Goal: Register for event/course

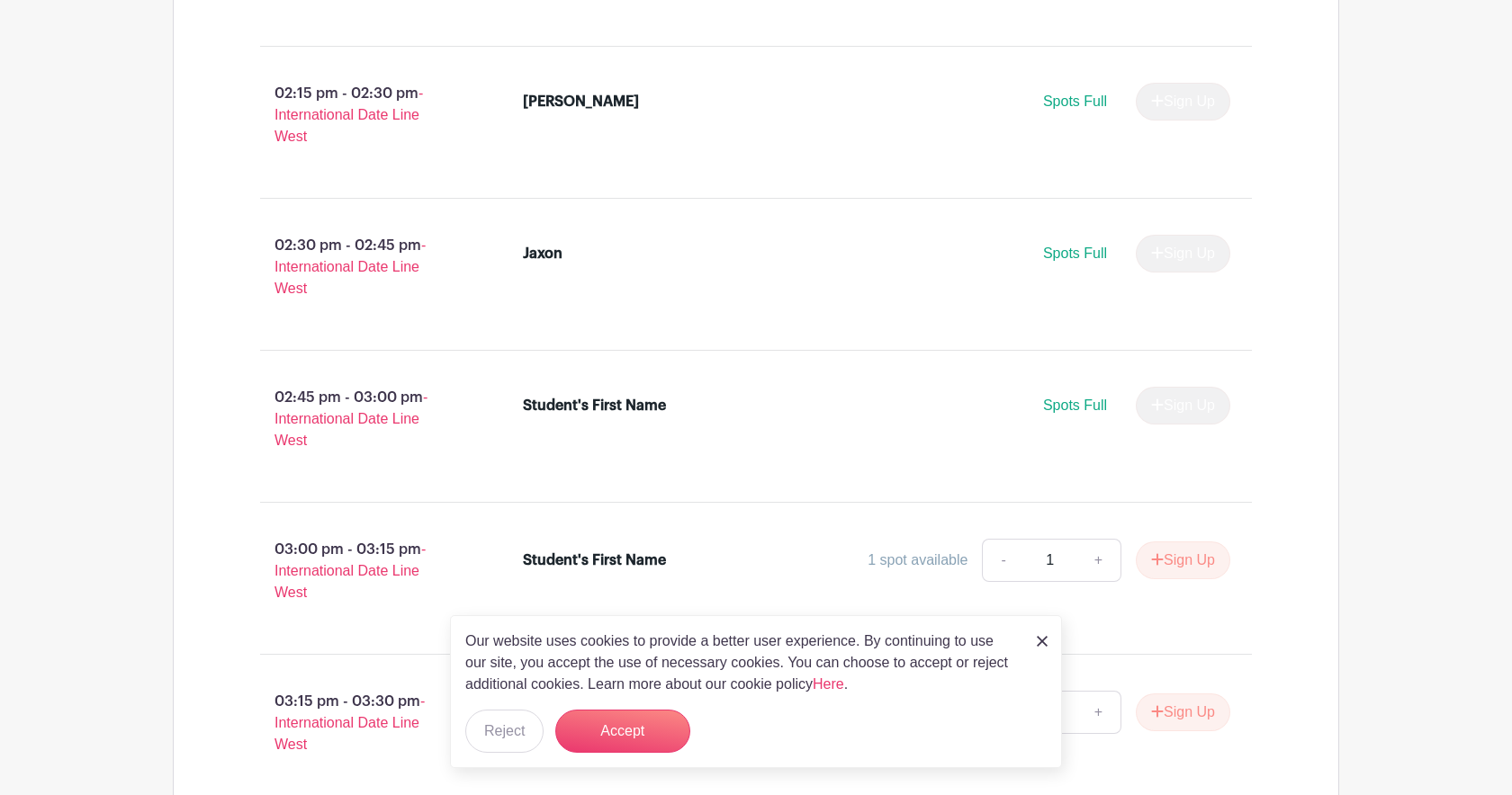
scroll to position [1530, 0]
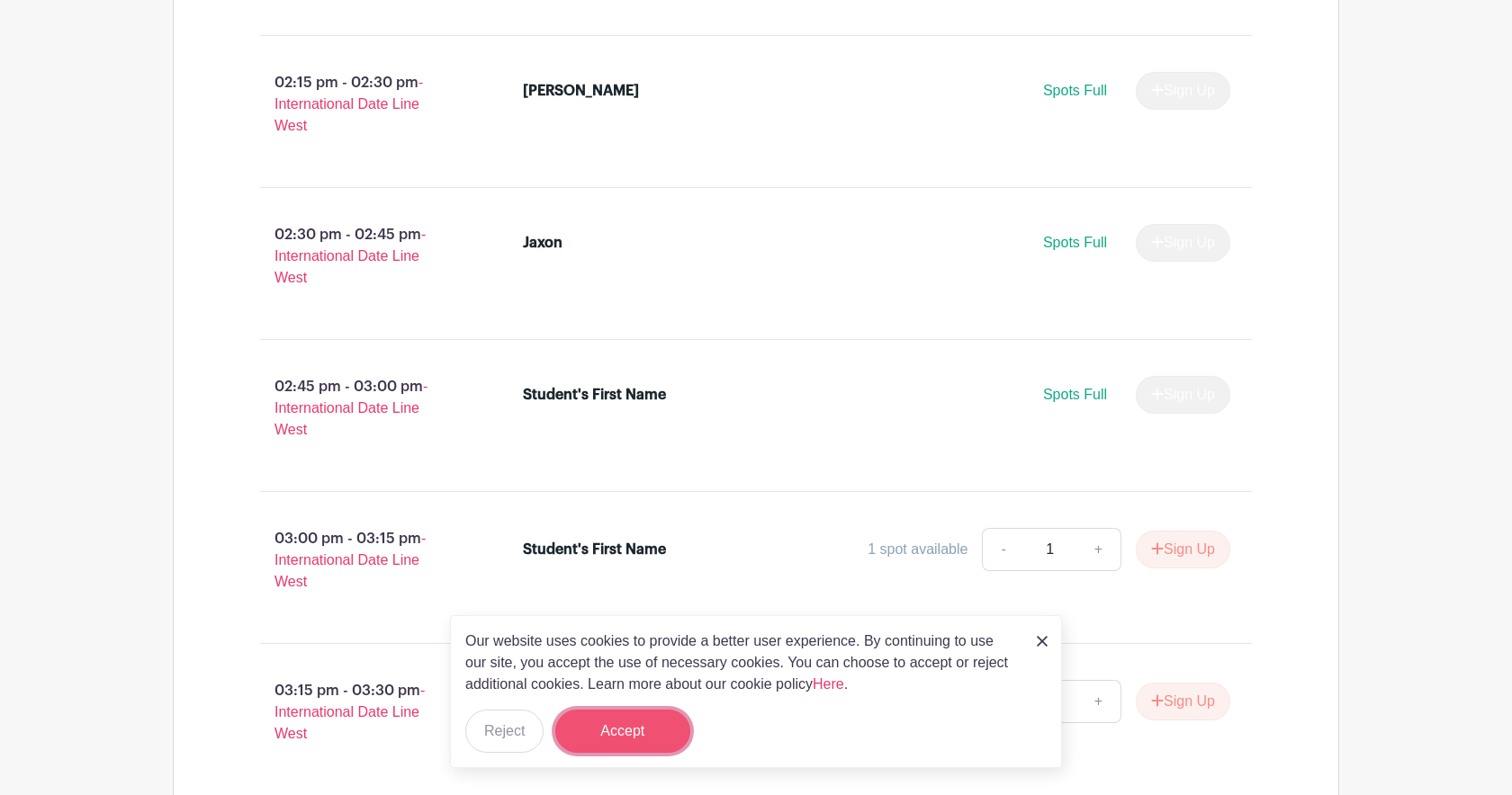
click at [656, 736] on button "Accept" at bounding box center [623, 731] width 135 height 43
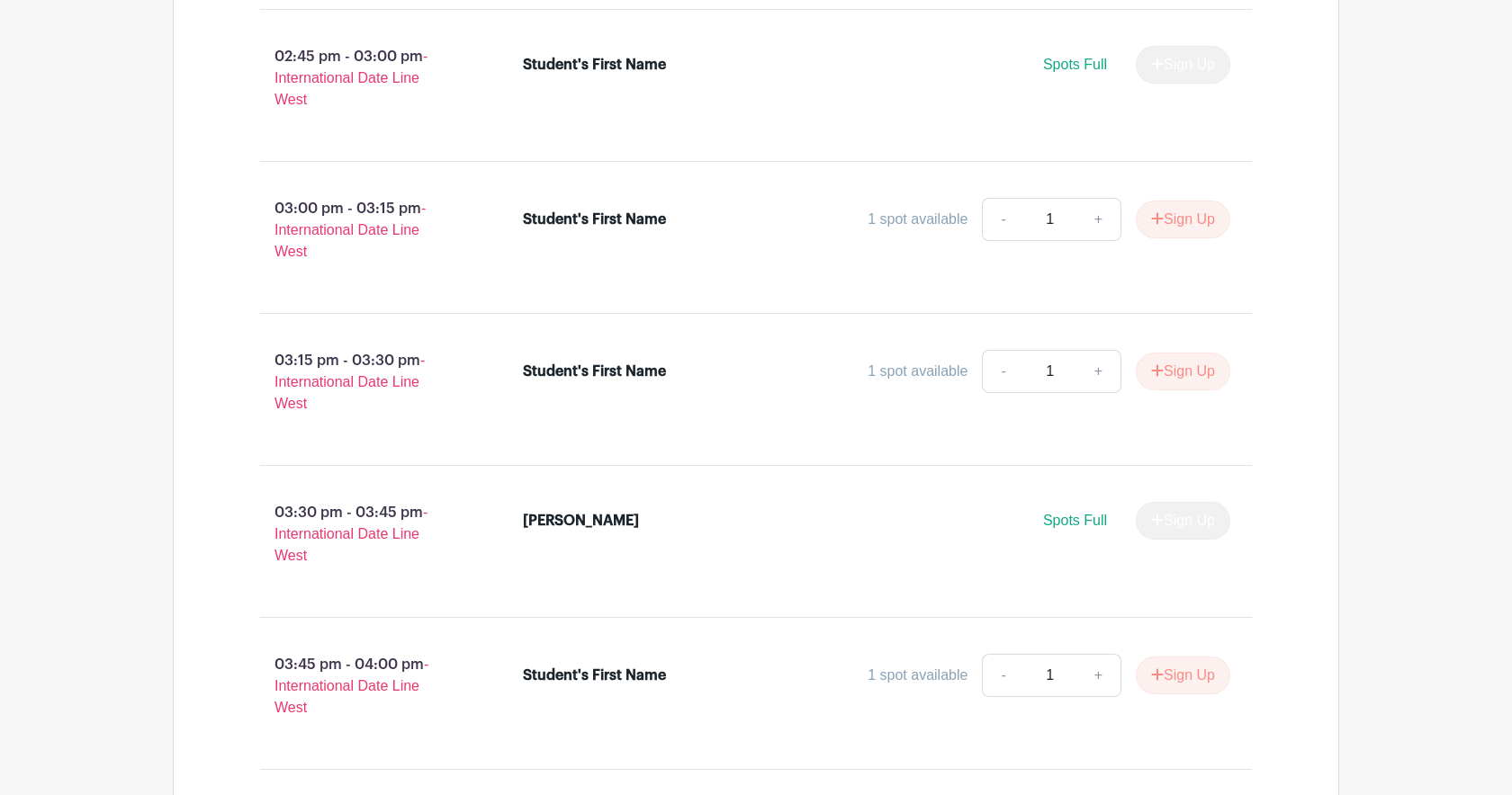
scroll to position [2309, 0]
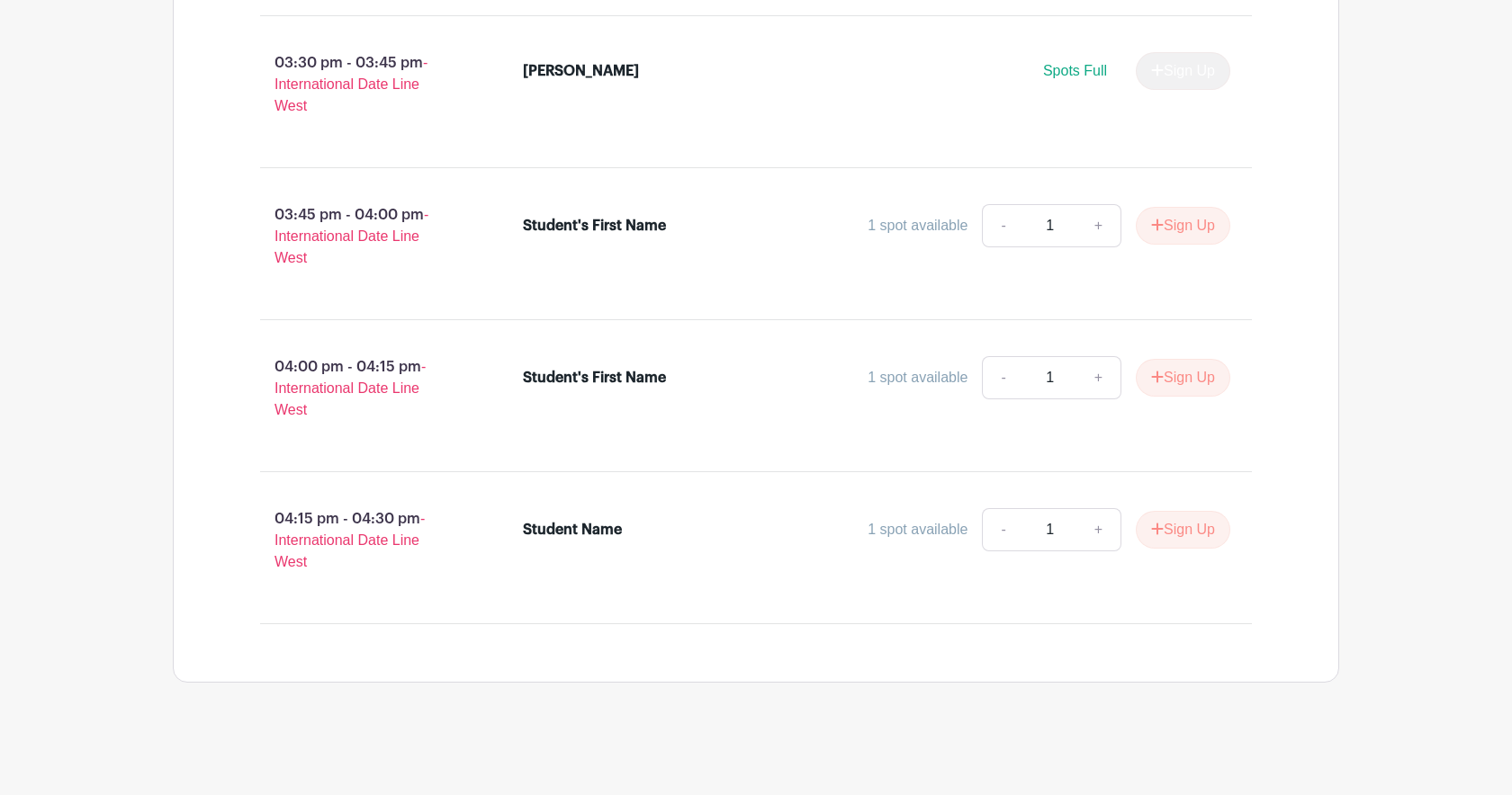
click at [594, 533] on div "Student Name" at bounding box center [572, 530] width 99 height 22
drag, startPoint x: 658, startPoint y: 541, endPoint x: 516, endPoint y: 533, distance: 142.2
click at [516, 533] on li "Student Name 1 spot available - 1 + Sign Up" at bounding box center [876, 533] width 722 height 65
click at [715, 559] on div "Student Name 1 spot available - 1 + Sign Up" at bounding box center [877, 533] width 709 height 50
click at [1198, 531] on button "Sign Up" at bounding box center [1183, 529] width 95 height 37
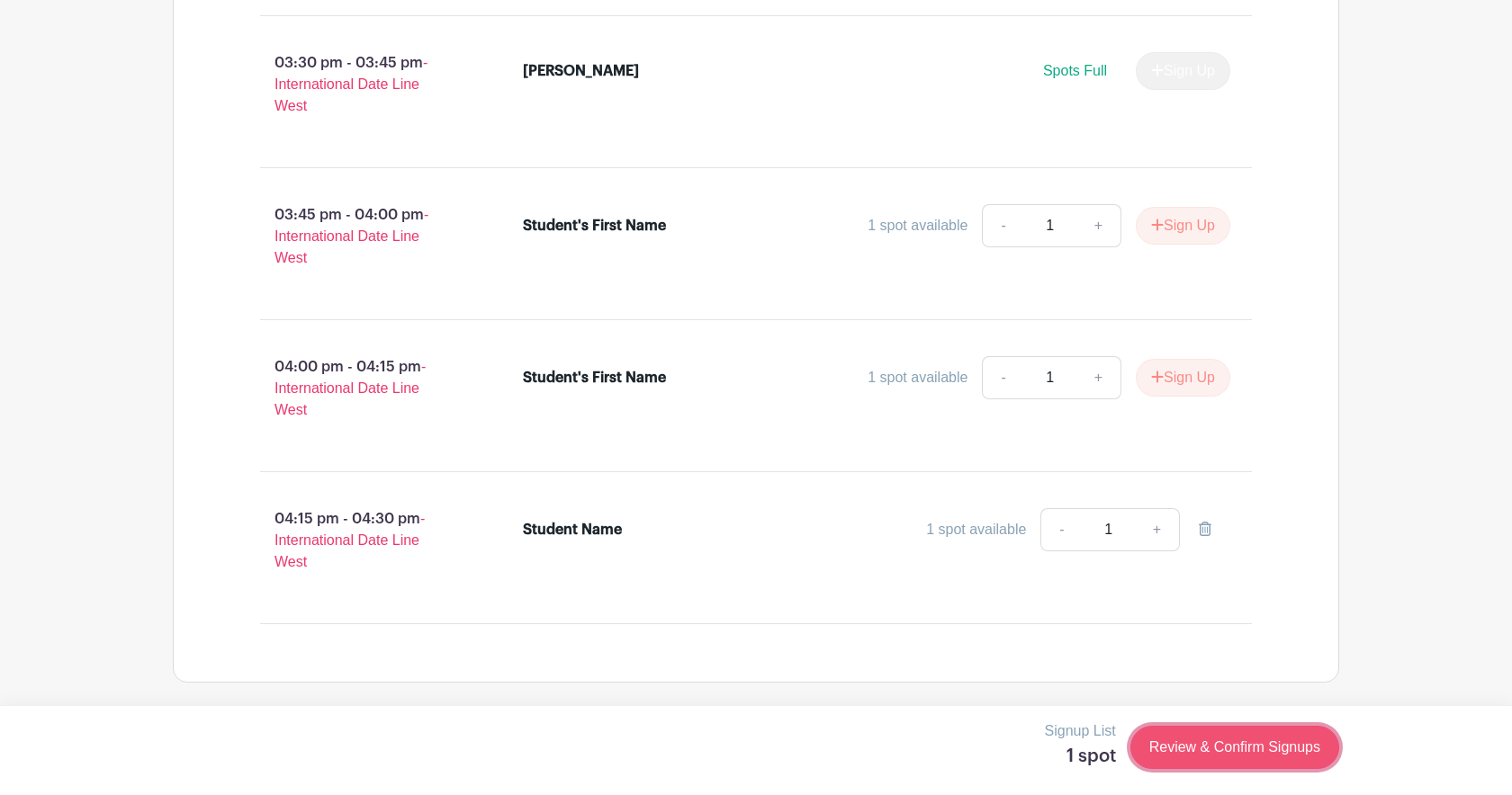
click at [1262, 750] on link "Review & Confirm Signups" at bounding box center [1234, 747] width 209 height 43
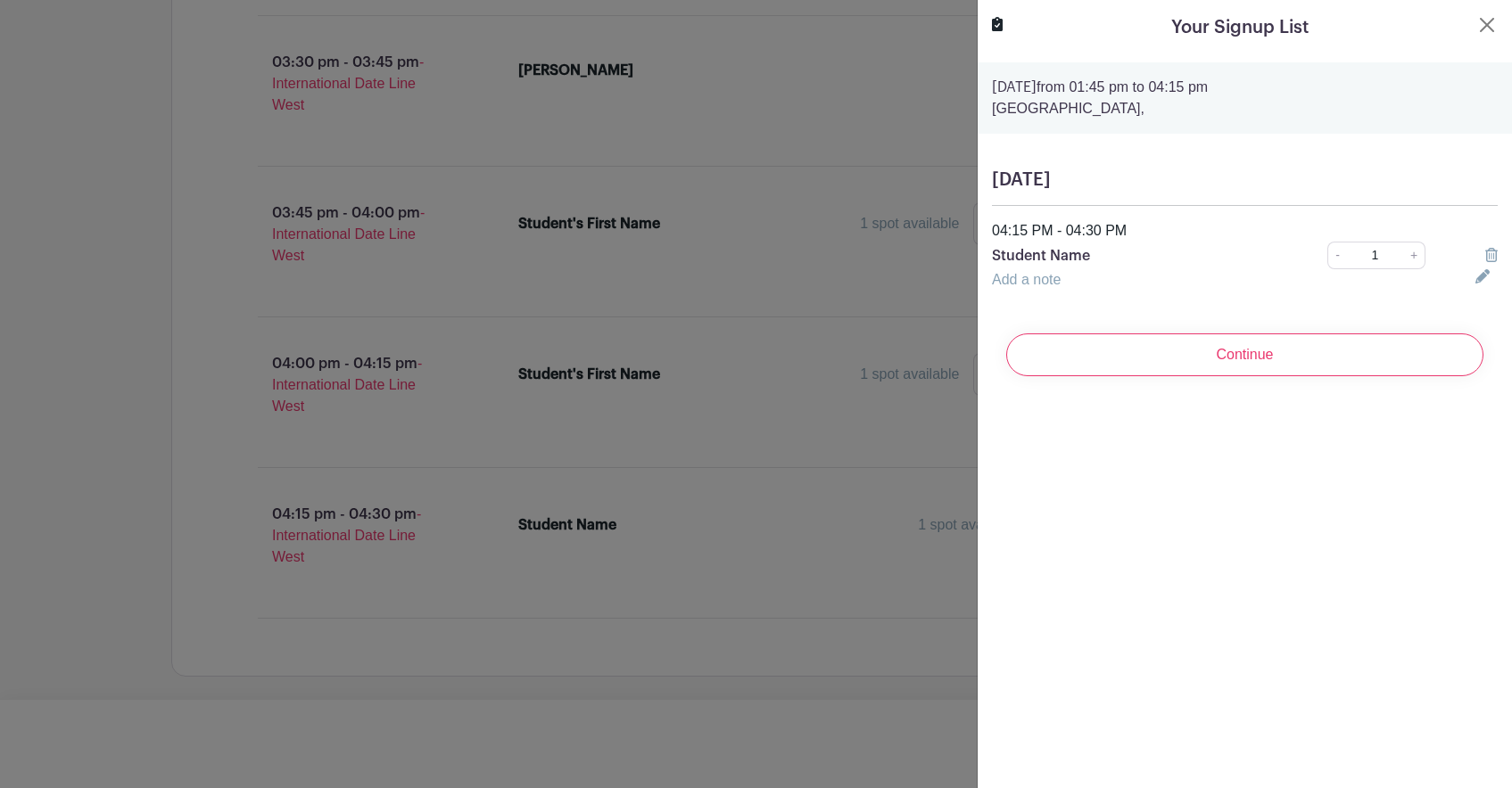
click at [1042, 257] on p "Student Name" at bounding box center [1135, 256] width 286 height 22
drag, startPoint x: 1089, startPoint y: 258, endPoint x: 961, endPoint y: 264, distance: 128.1
click at [961, 719] on div "Signup List 1 spot Review & Confirm Signups Your Signup List [DATE] 01:45 pm to…" at bounding box center [749, 719] width 1156 height 0
drag, startPoint x: 961, startPoint y: 264, endPoint x: 1060, endPoint y: 261, distance: 99.0
click at [1059, 264] on div "04:15 PM - 04:30 PM Student Name - 1 +" at bounding box center [1245, 245] width 527 height 49
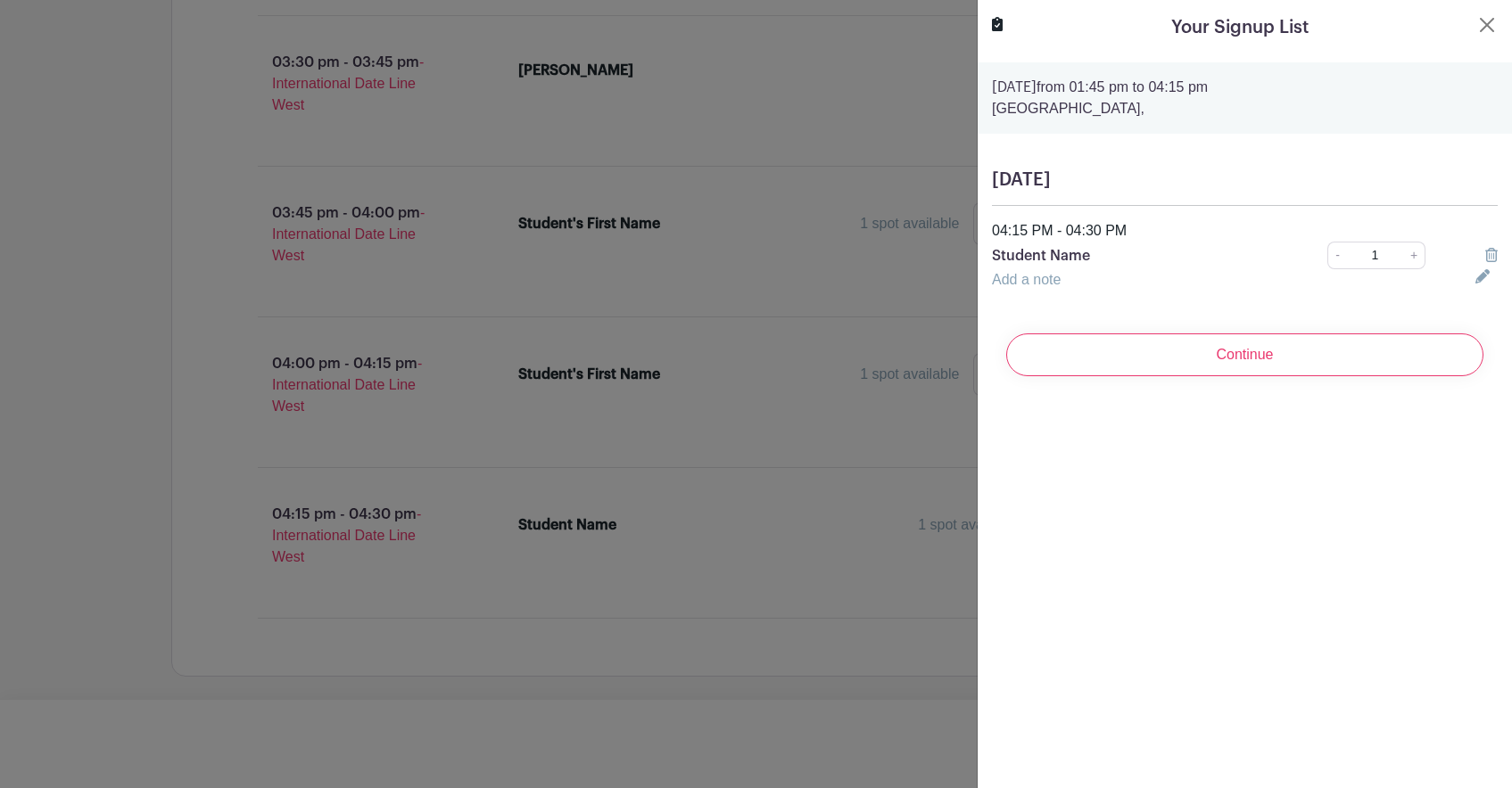
click at [1061, 252] on p "Student Name" at bounding box center [1135, 256] width 286 height 22
drag, startPoint x: 1061, startPoint y: 252, endPoint x: 1102, endPoint y: 271, distance: 45.2
click at [1094, 273] on div "Add a note" at bounding box center [1223, 280] width 484 height 22
click at [1025, 281] on link "Add a note" at bounding box center [1026, 279] width 69 height 15
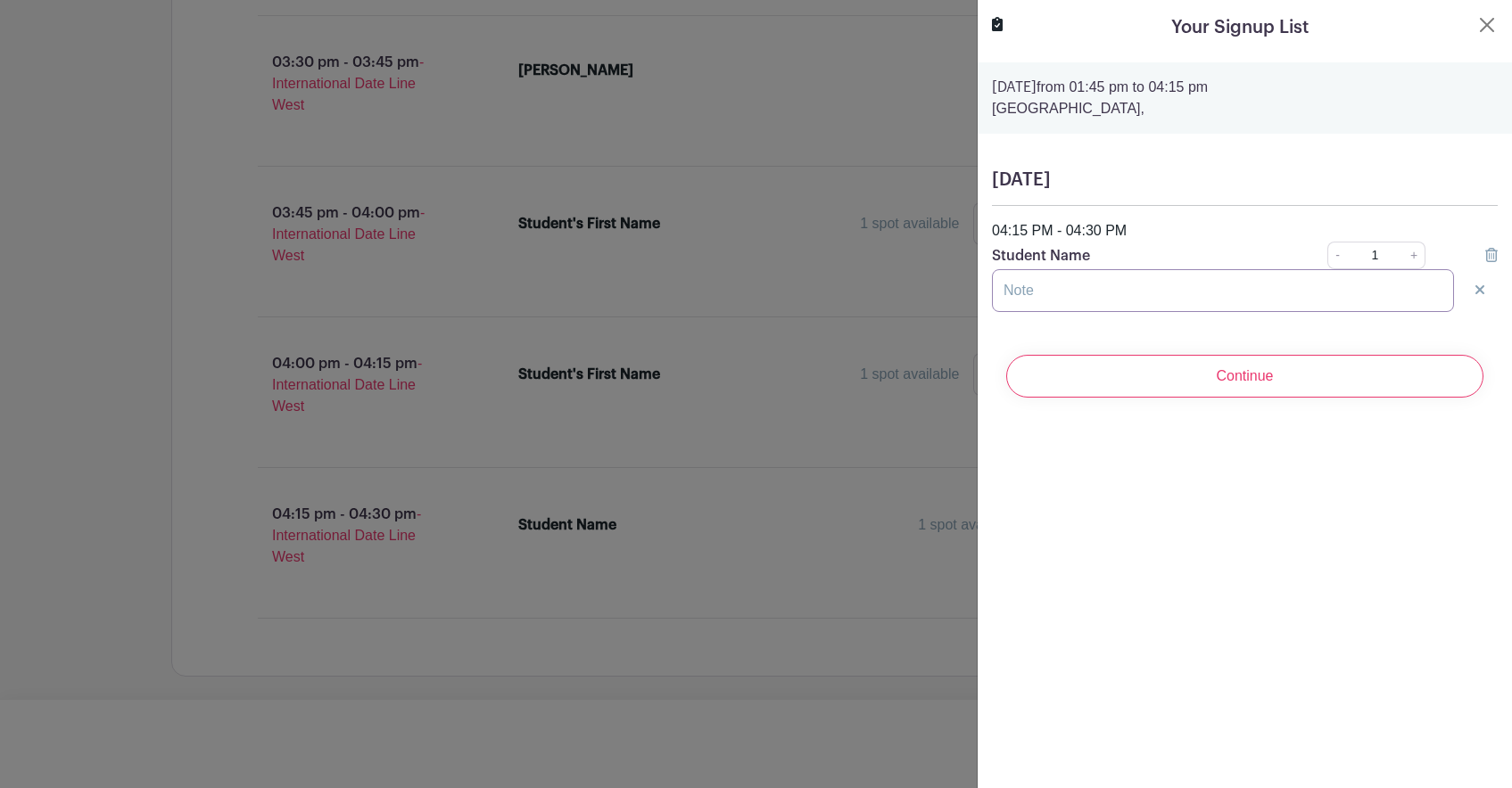
click at [1026, 297] on input "text" at bounding box center [1223, 290] width 462 height 42
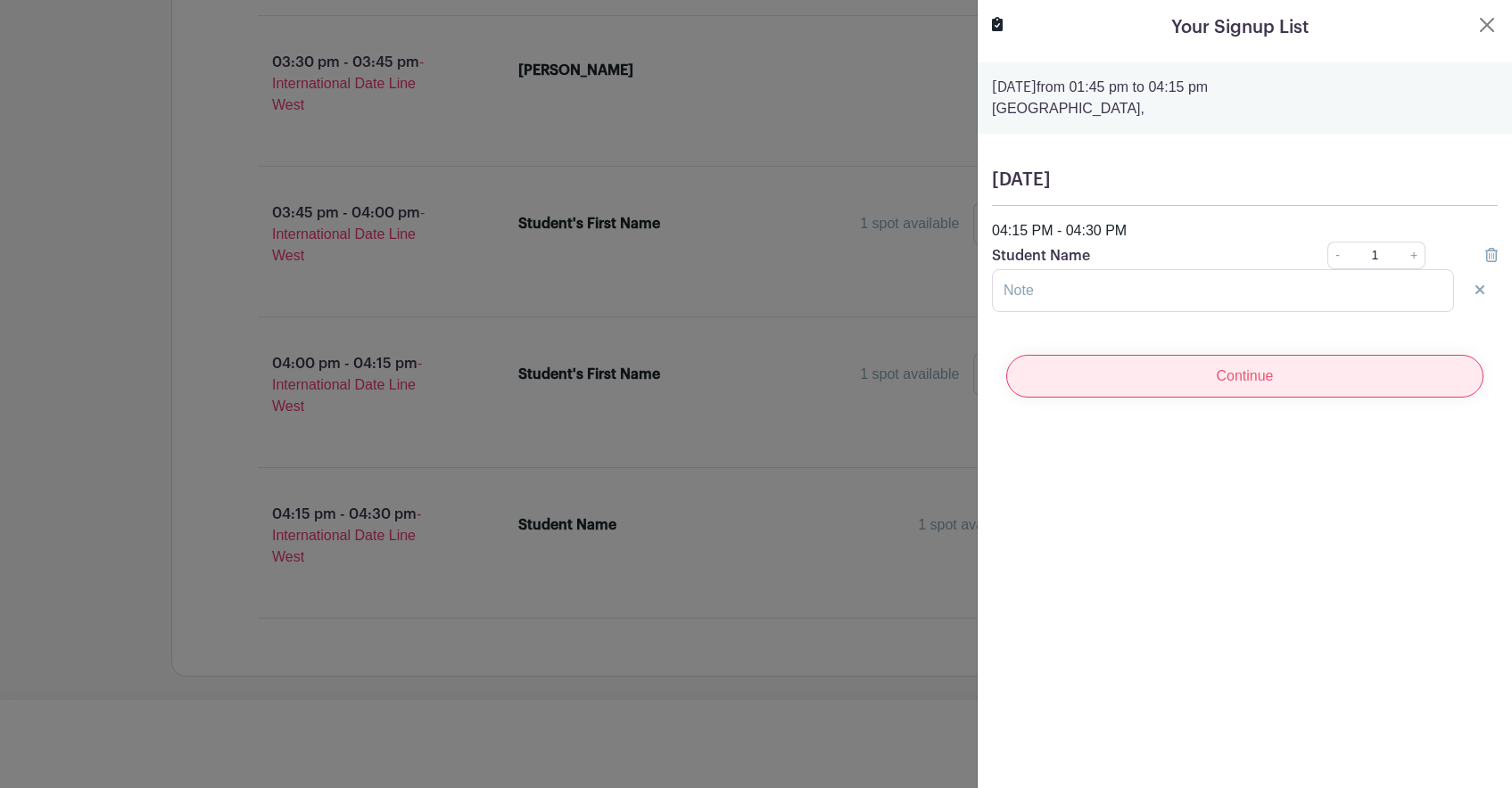
click at [1167, 374] on input "Continue" at bounding box center [1245, 375] width 478 height 42
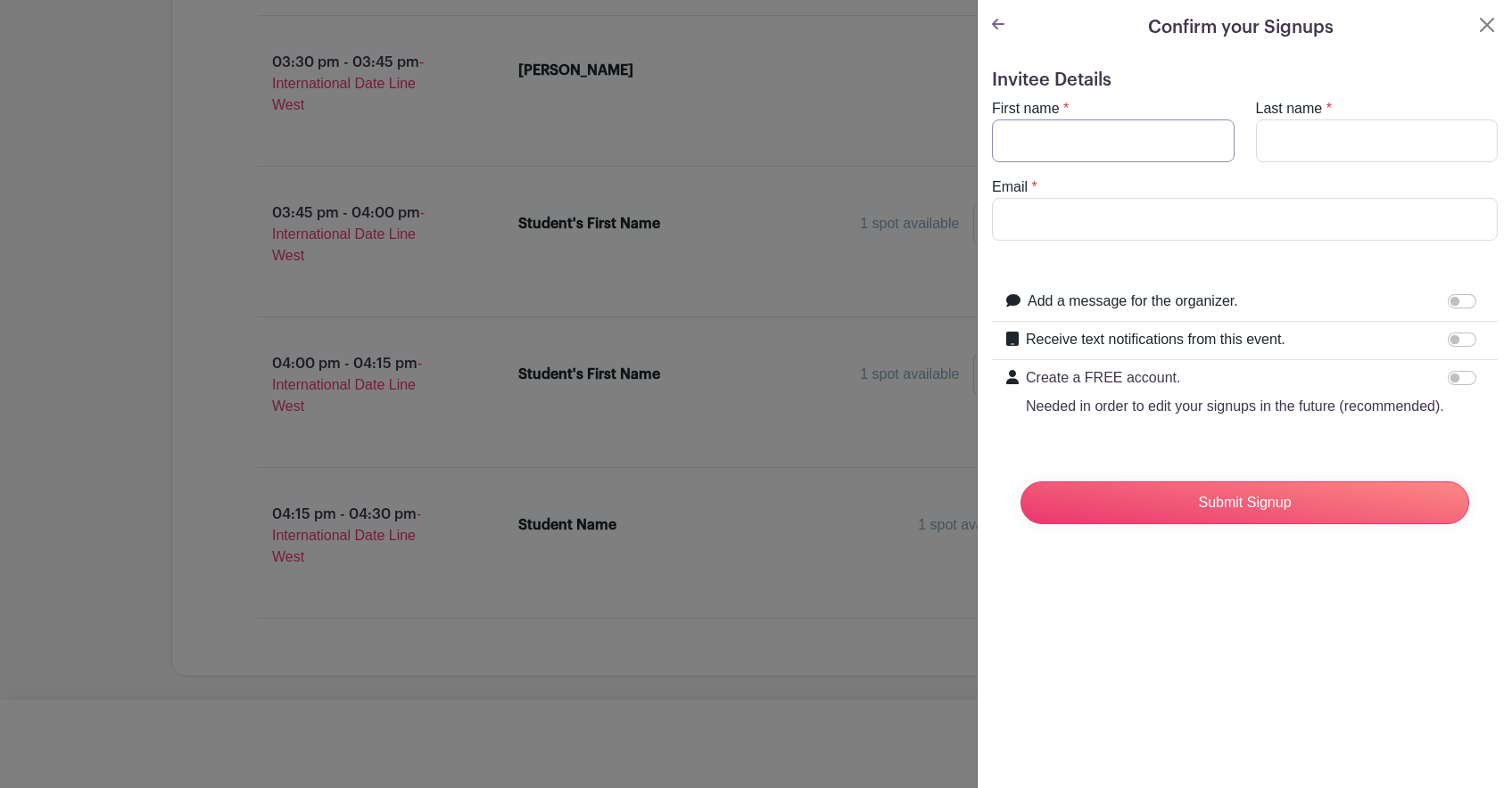
click at [1101, 142] on input "First name" at bounding box center [1113, 140] width 243 height 42
type input "[PERSON_NAME]"
click at [1313, 152] on input "Last name" at bounding box center [1377, 140] width 243 height 42
type input "[PERSON_NAME]"
click at [1095, 215] on input "Email" at bounding box center [1245, 218] width 506 height 42
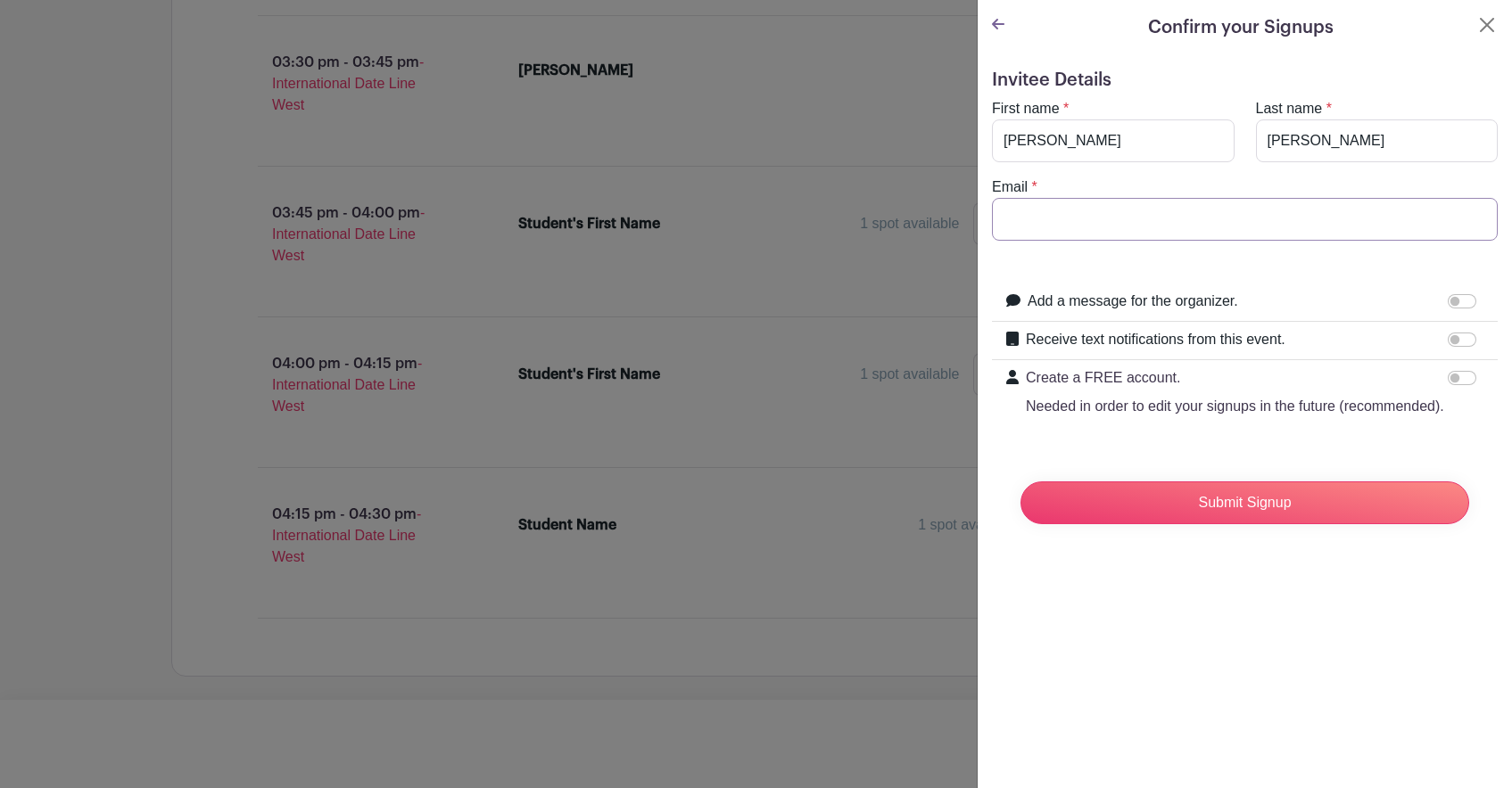
type input "[EMAIL_ADDRESS][DOMAIN_NAME]"
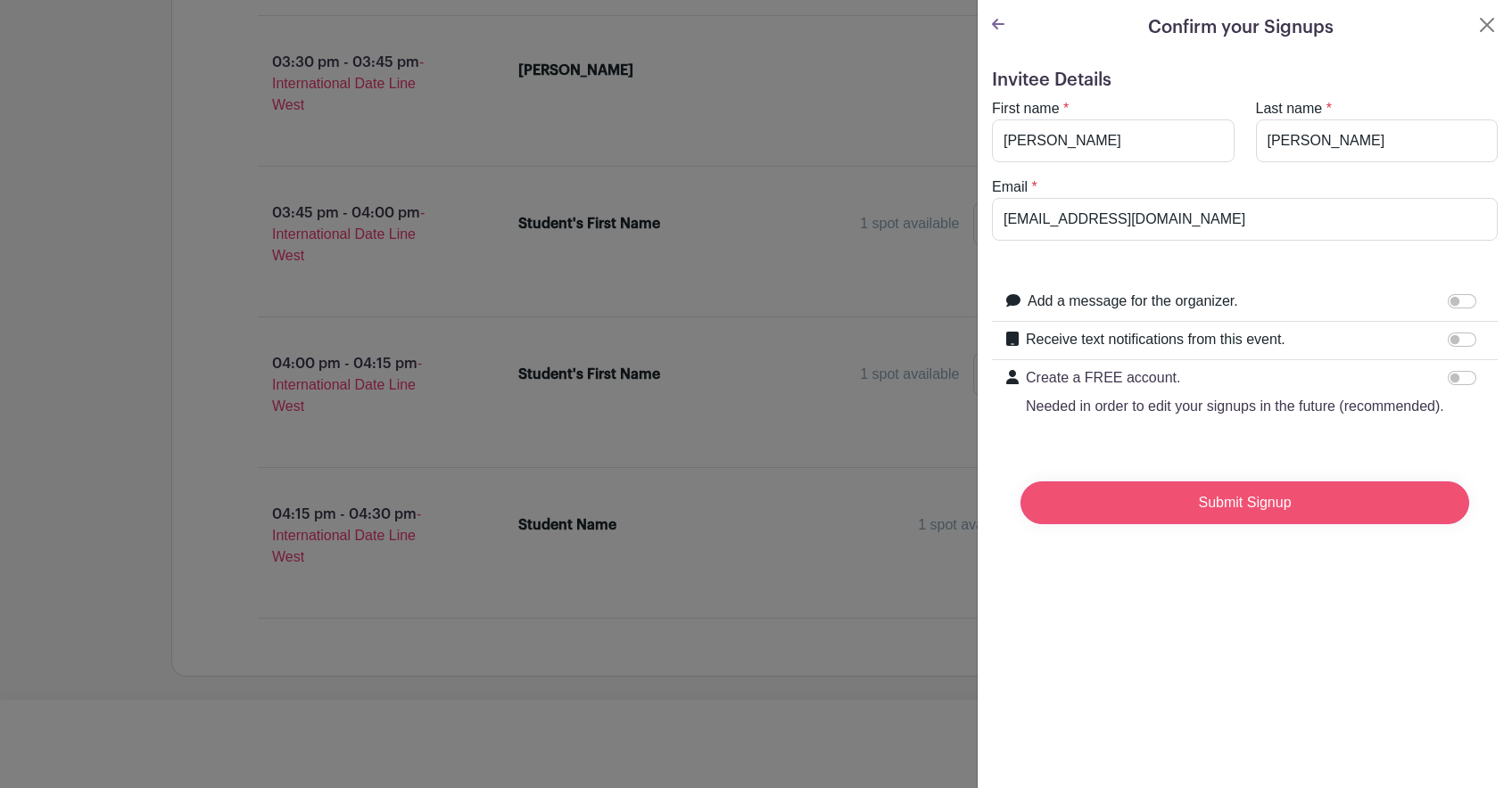
click at [1199, 524] on input "Submit Signup" at bounding box center [1244, 503] width 449 height 42
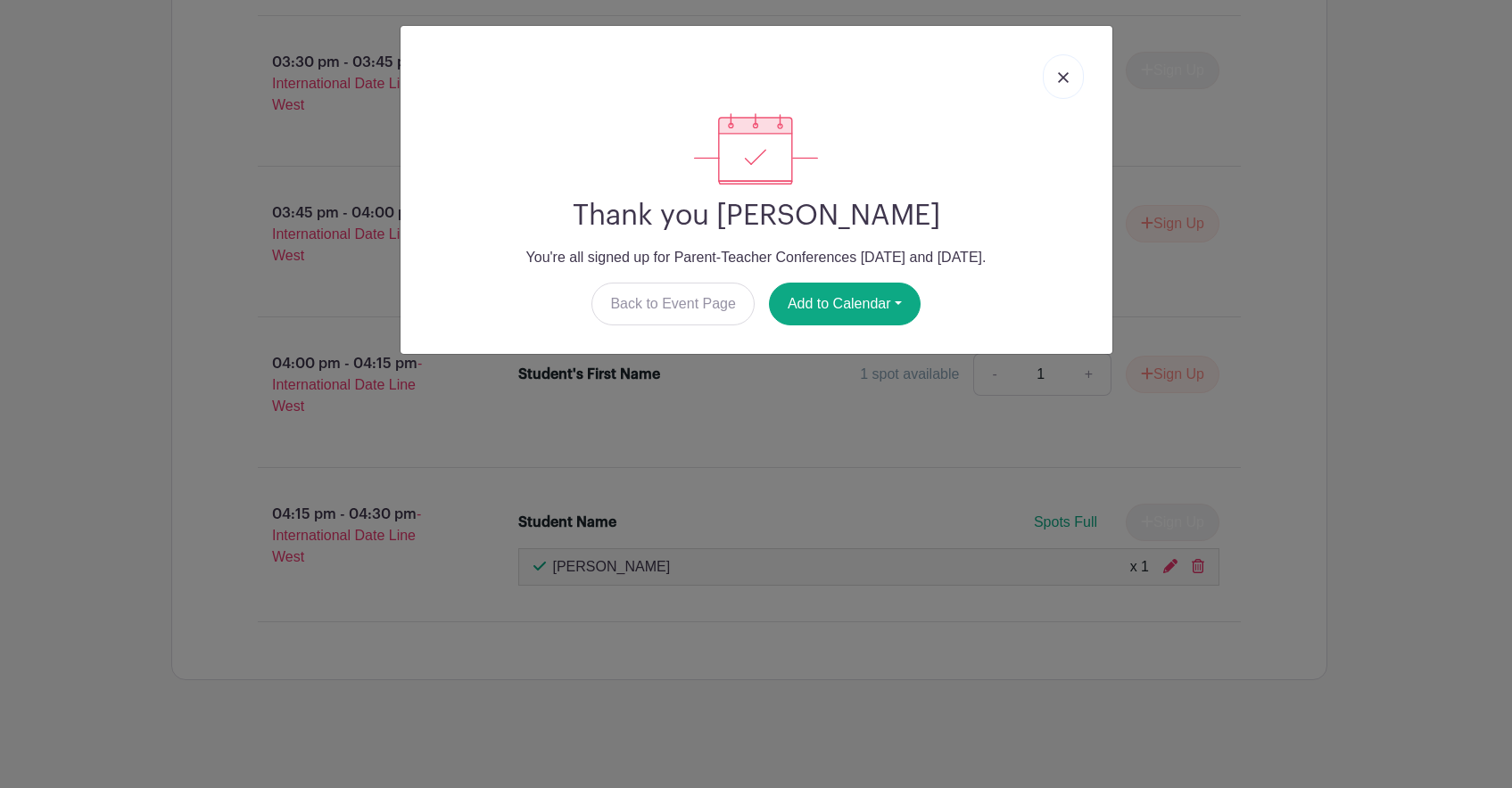
click at [1061, 79] on img at bounding box center [1063, 78] width 11 height 11
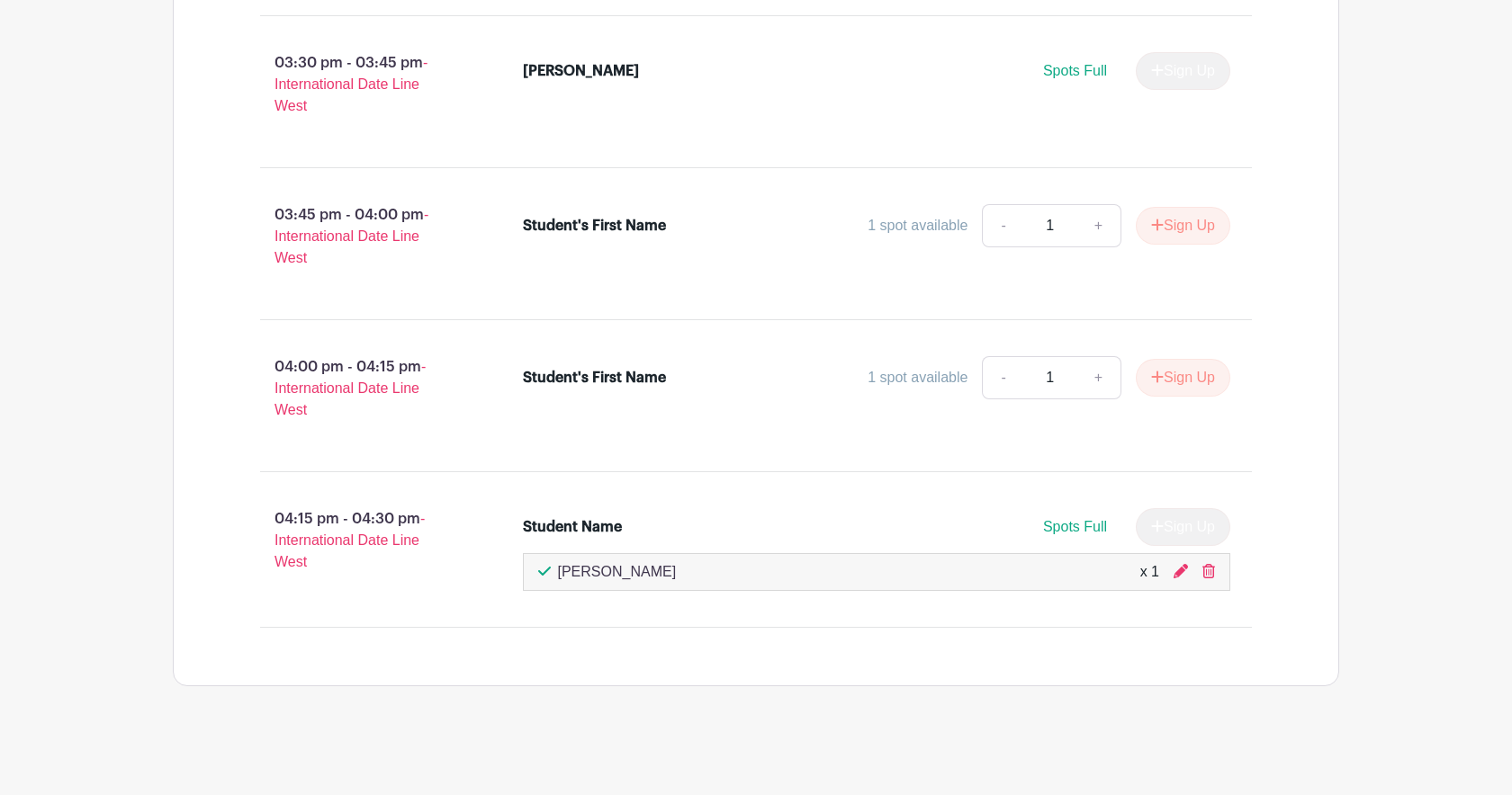
click at [599, 527] on div "Student Name" at bounding box center [572, 527] width 99 height 22
click at [1181, 573] on icon at bounding box center [1180, 572] width 15 height 15
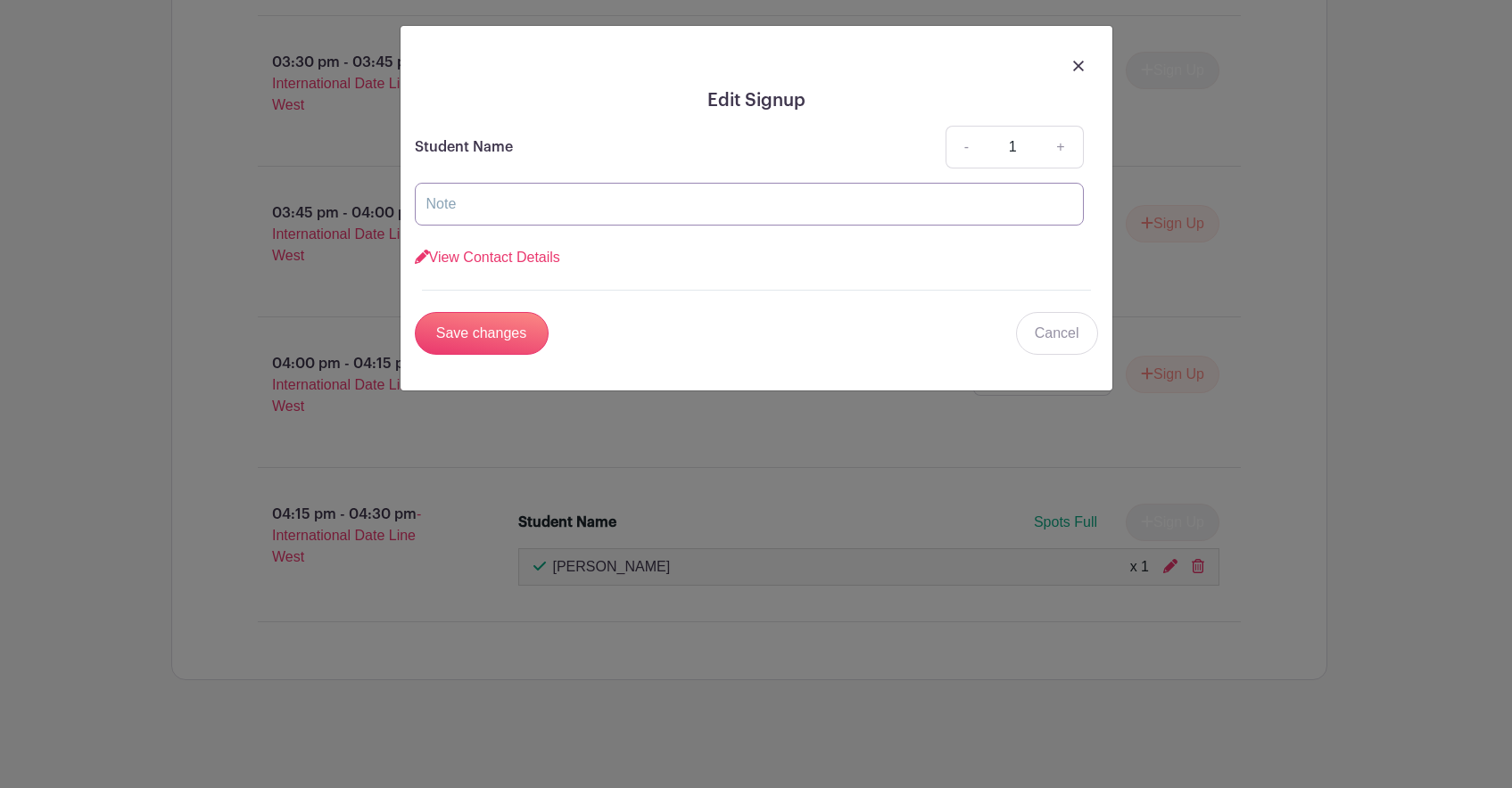
click at [503, 209] on input "text" at bounding box center [748, 204] width 669 height 42
click at [478, 136] on p "Student Name" at bounding box center [463, 147] width 98 height 22
drag, startPoint x: 693, startPoint y: 186, endPoint x: 469, endPoint y: 151, distance: 226.7
click at [409, 194] on div "Edit Signup Student Name - 1 + View Contact Details First name * [PERSON_NAME] …" at bounding box center [756, 209] width 711 height 365
type input "[PERSON_NAME]"
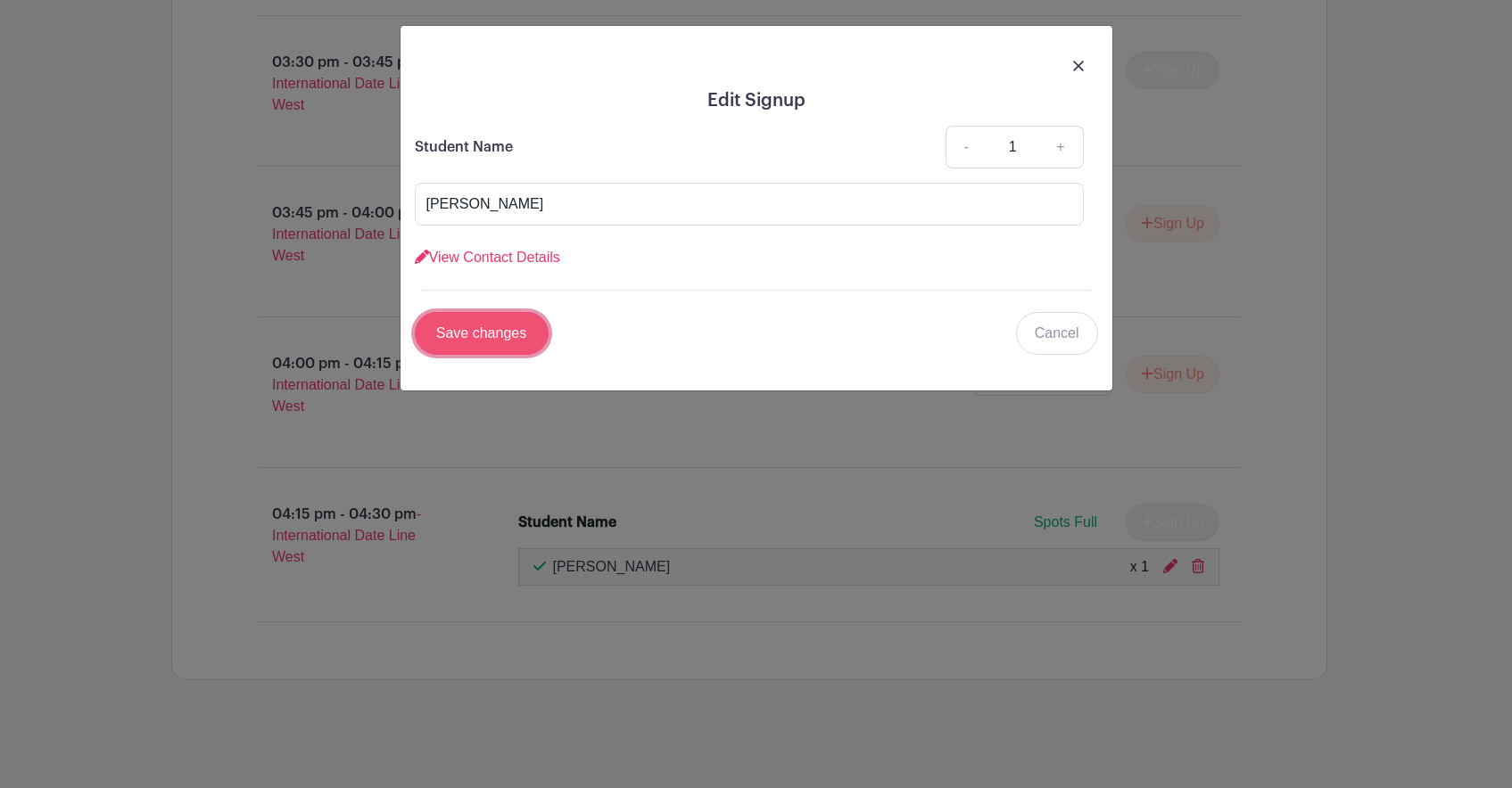
click at [497, 335] on input "Save changes" at bounding box center [481, 333] width 134 height 42
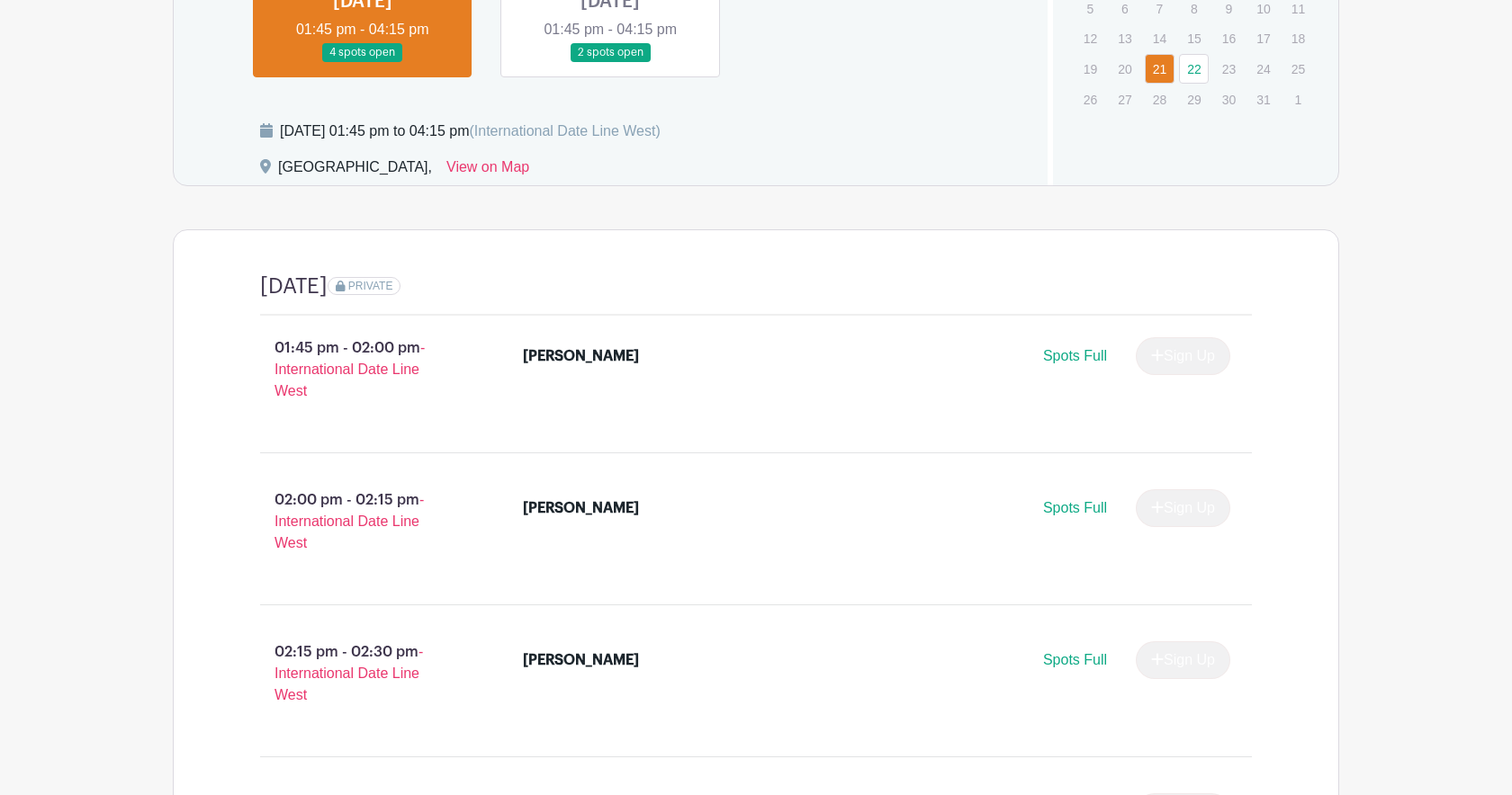
scroll to position [600, 0]
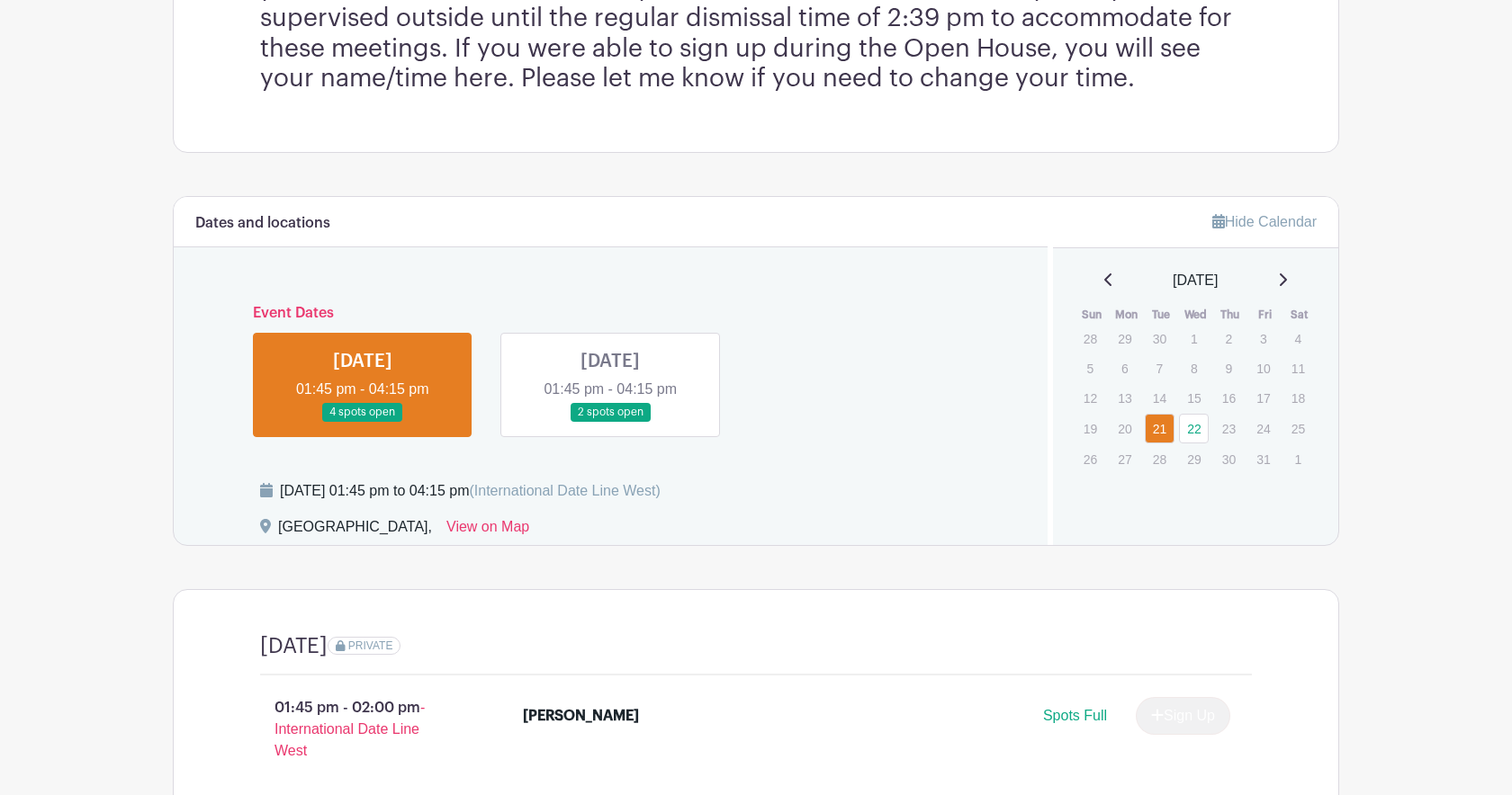
click at [610, 422] on link at bounding box center [610, 422] width 0 height 0
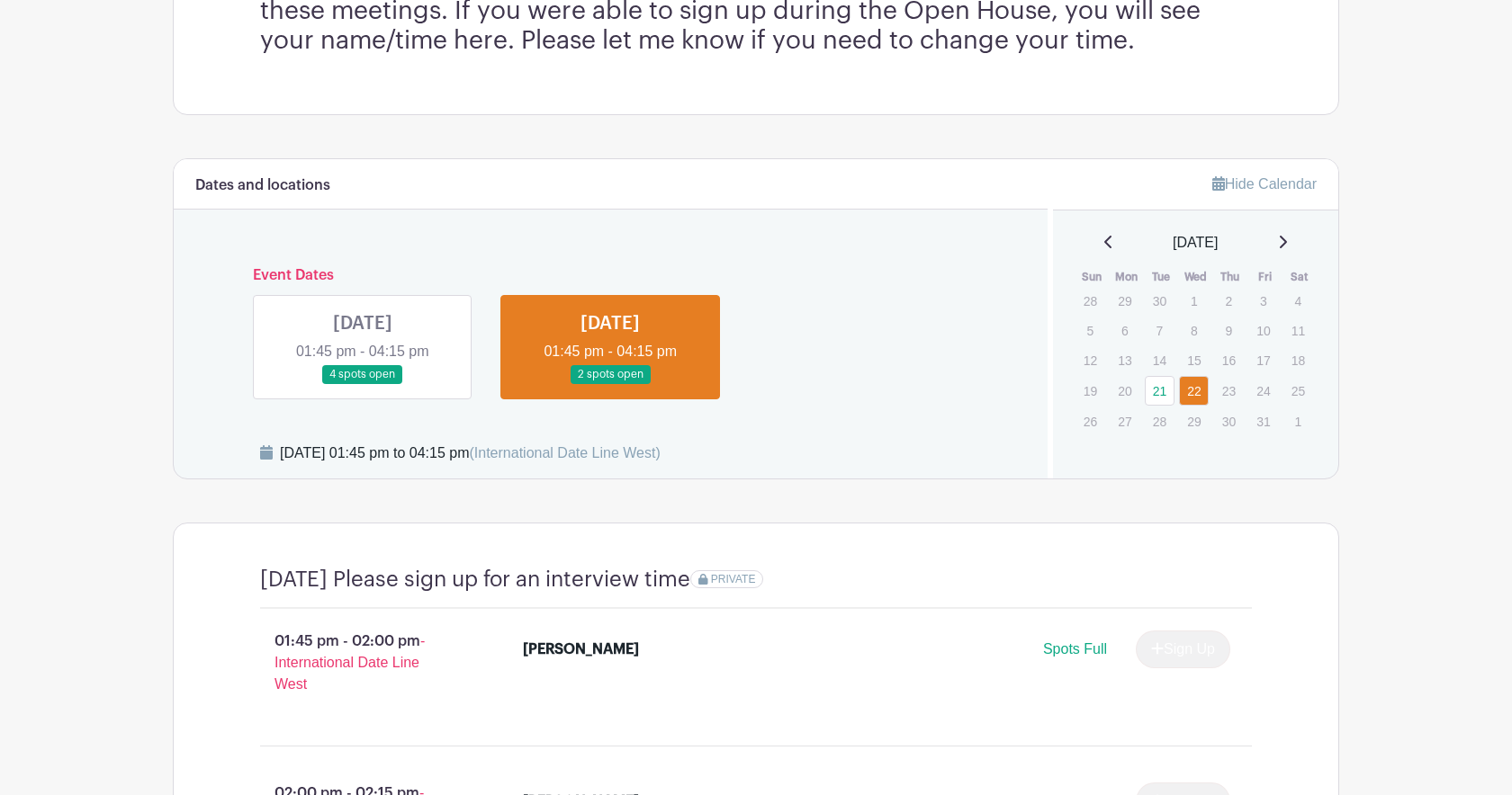
scroll to position [392, 0]
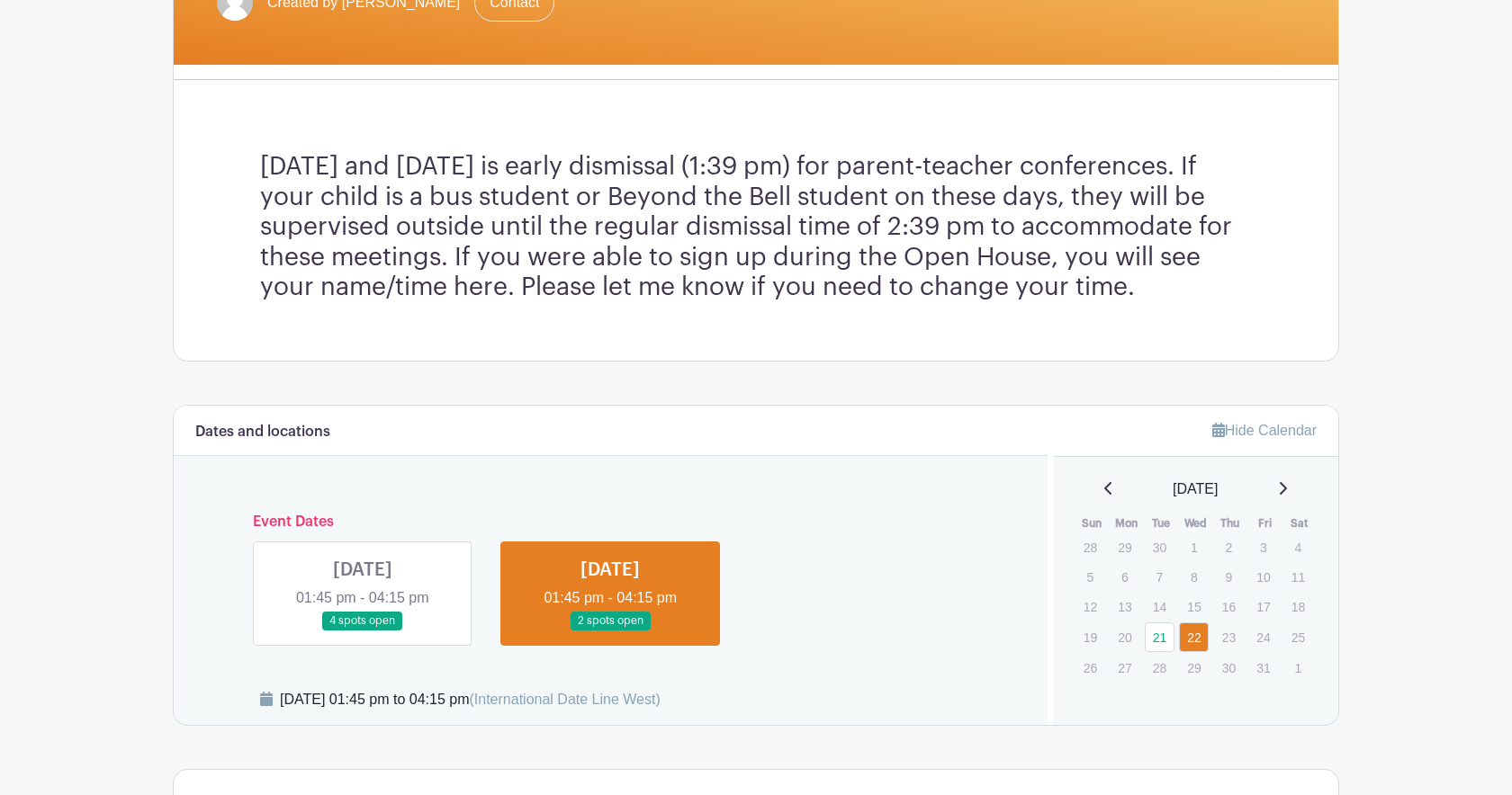
click at [363, 631] on link at bounding box center [363, 631] width 0 height 0
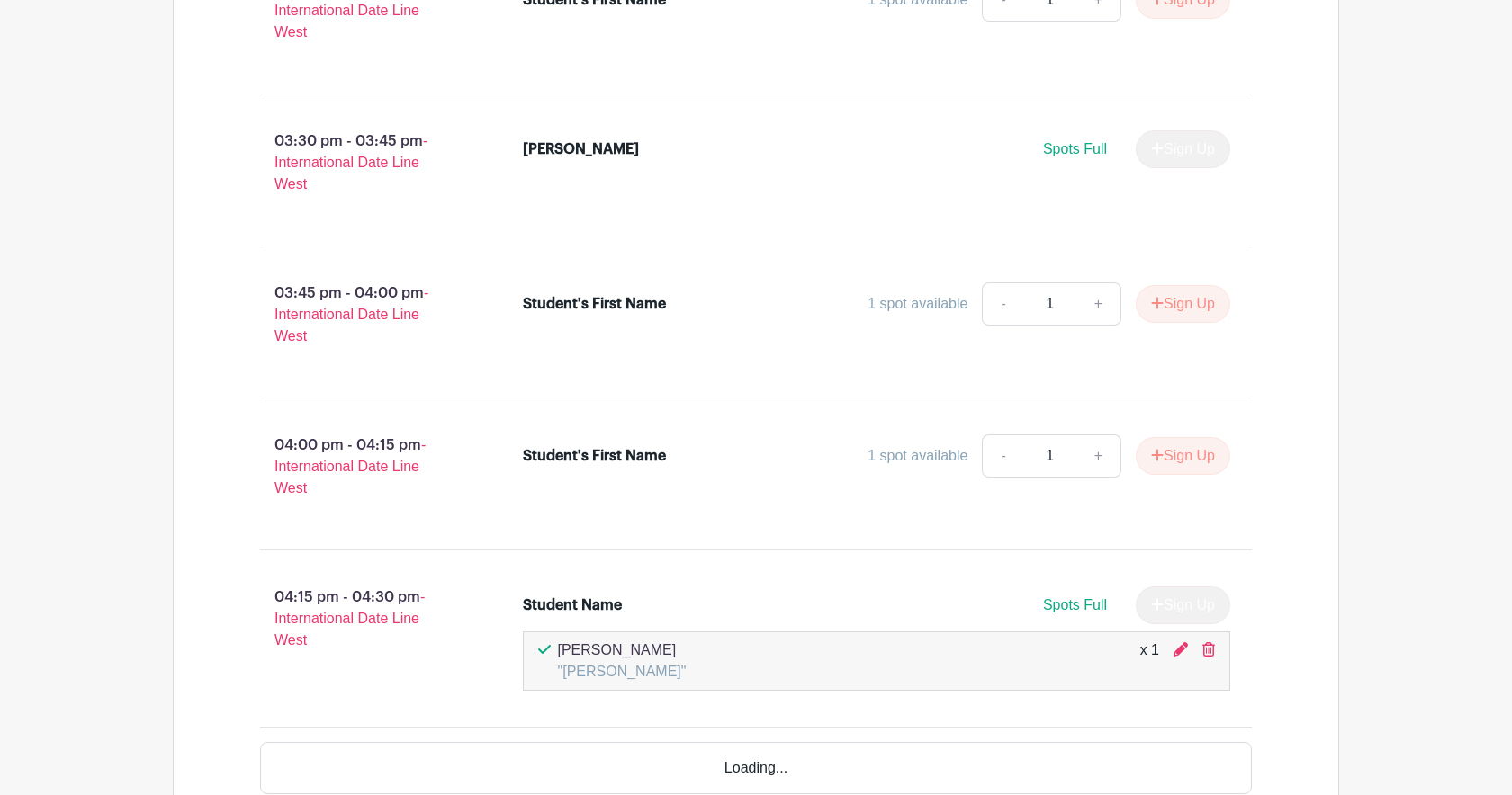
scroll to position [2335, 0]
